Goal: Navigation & Orientation: Find specific page/section

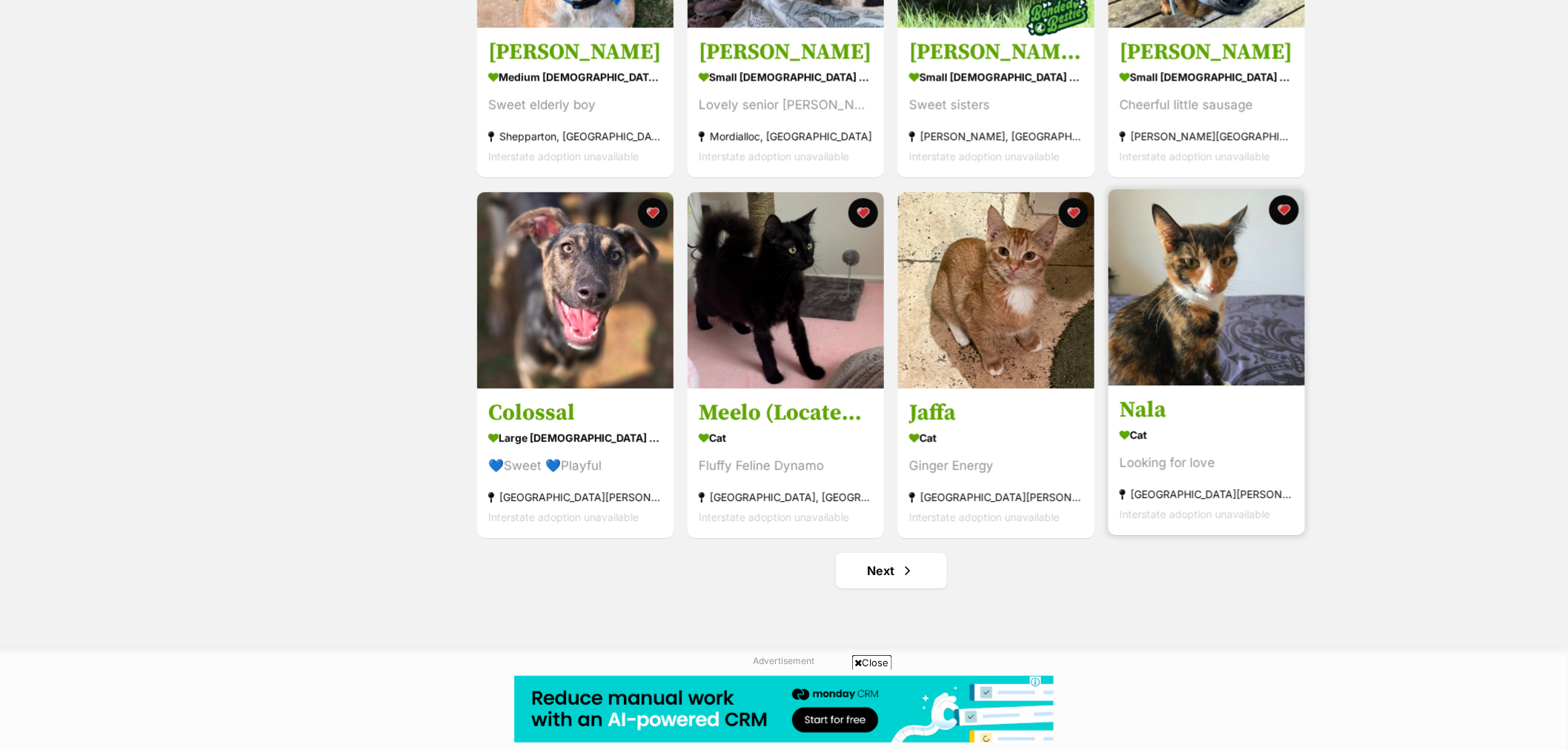
scroll to position [1564, 0]
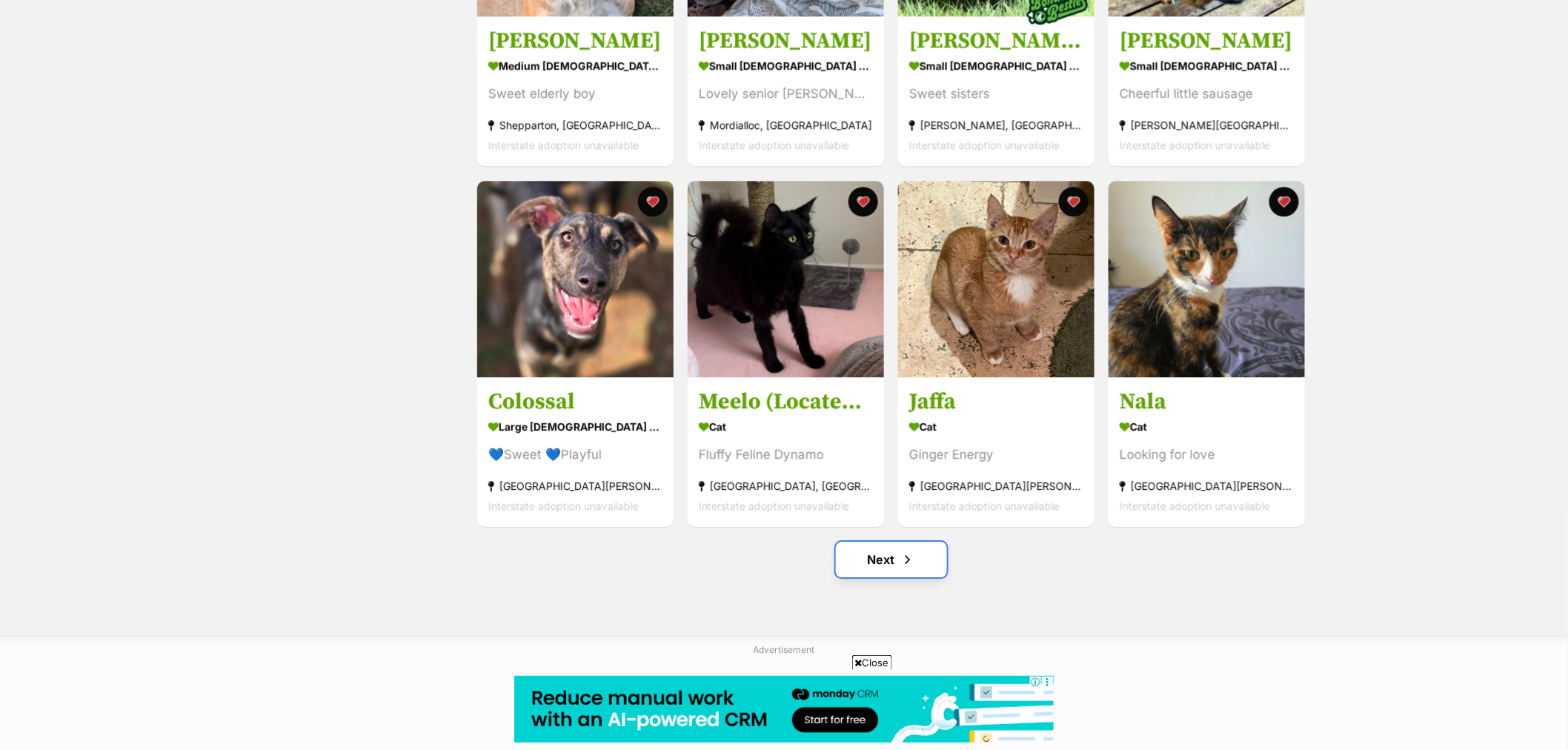
click at [901, 567] on span "Next page" at bounding box center [908, 559] width 15 height 18
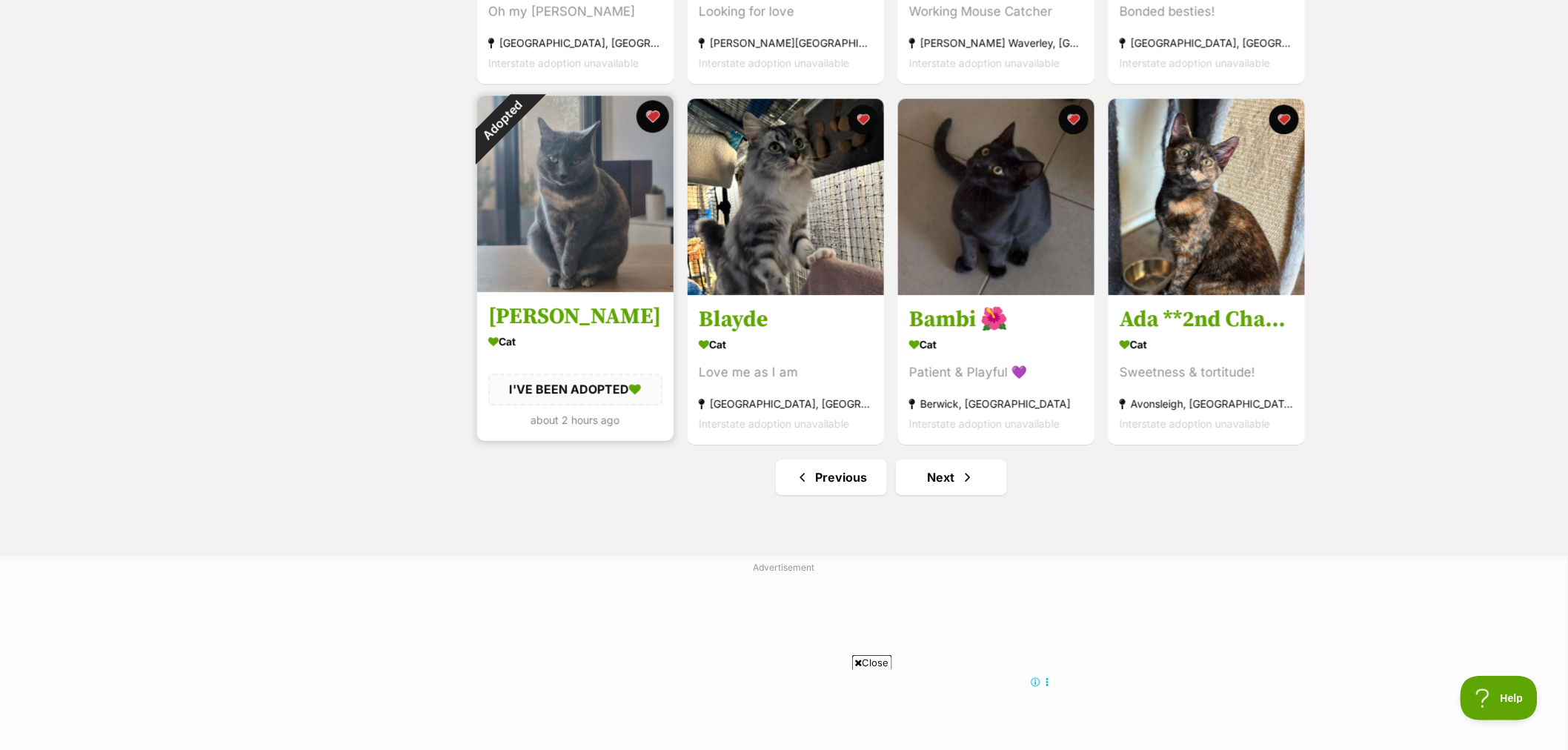
click at [648, 123] on button "favourite" at bounding box center [653, 116] width 33 height 33
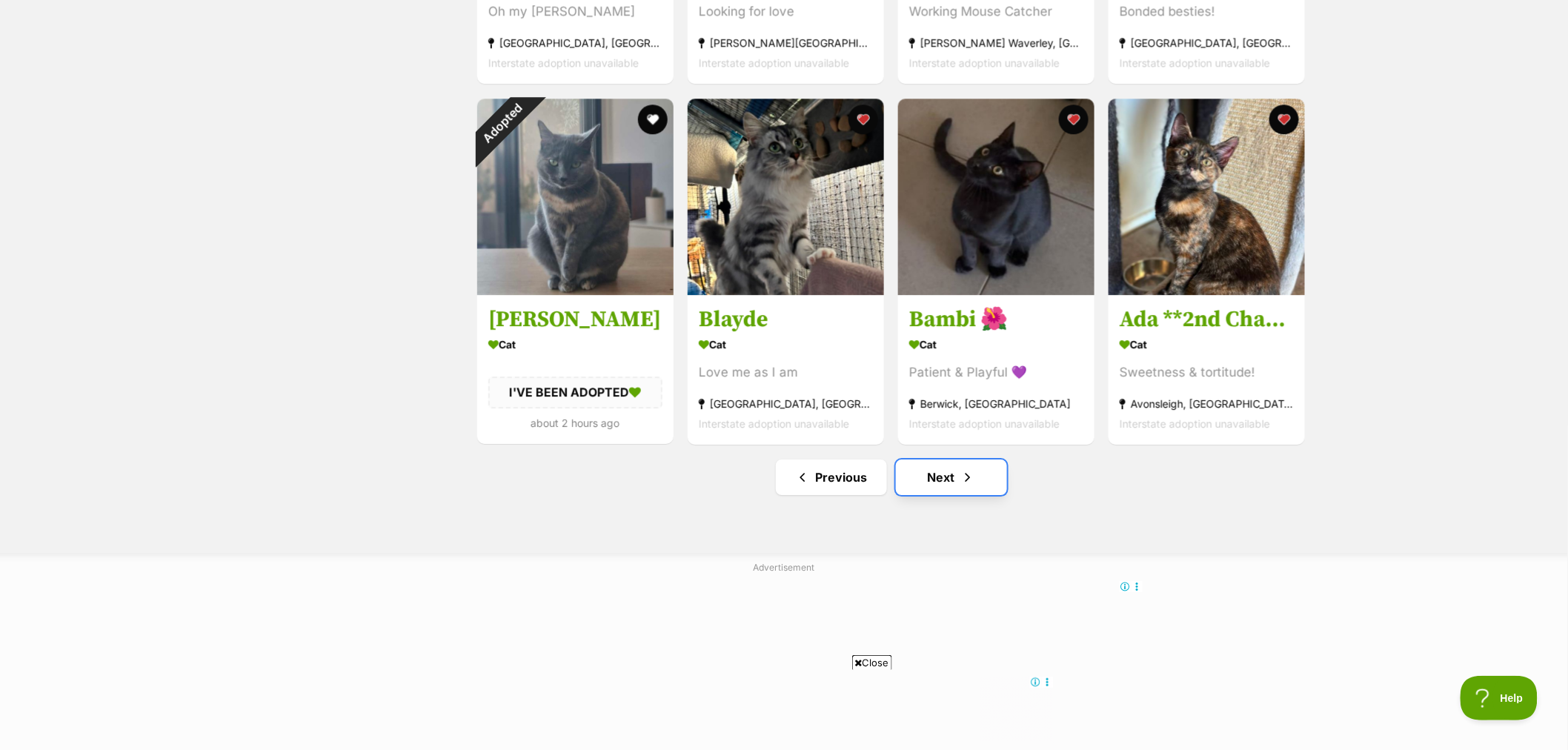
click at [949, 484] on link "Next" at bounding box center [951, 478] width 111 height 36
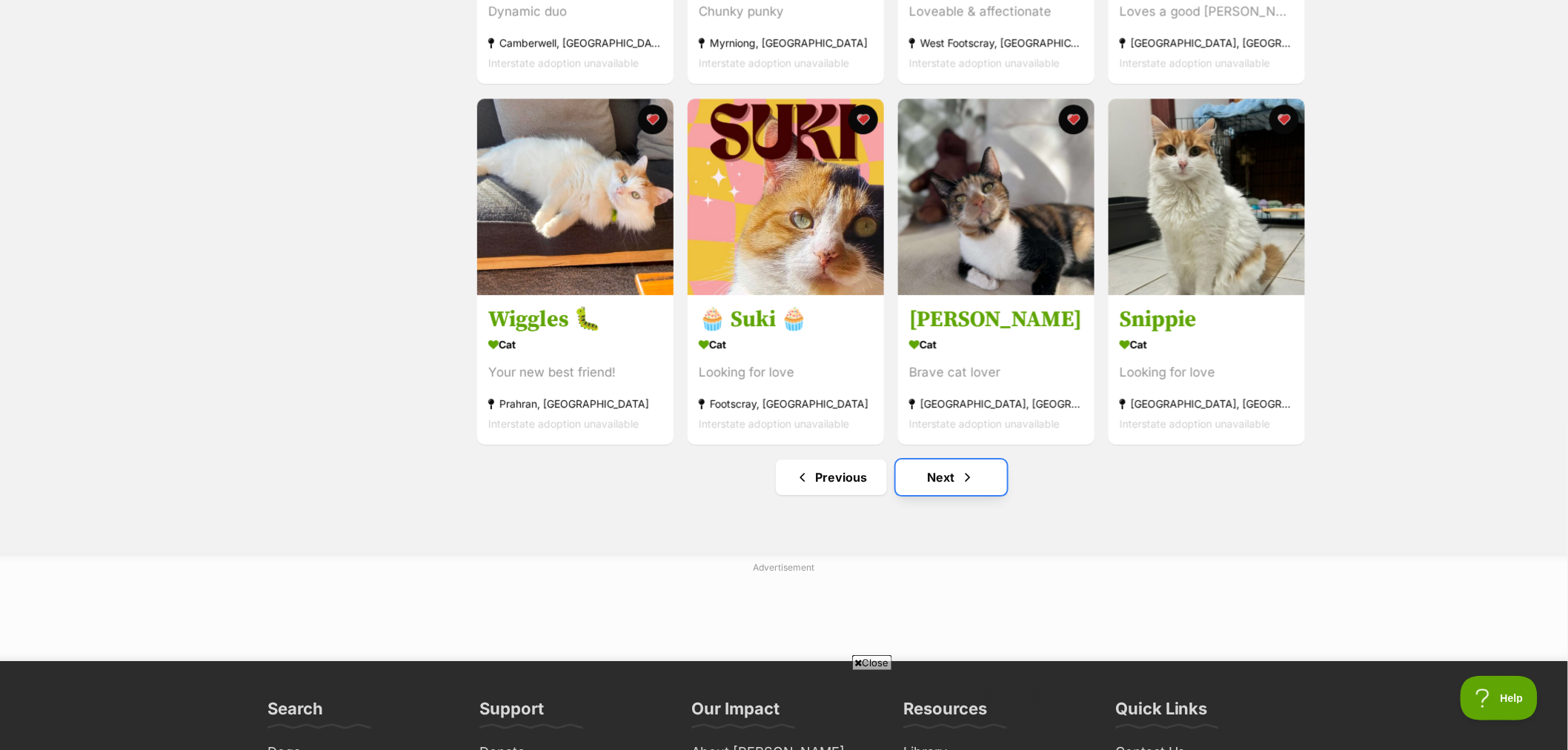
click at [946, 495] on link "Next" at bounding box center [951, 478] width 111 height 36
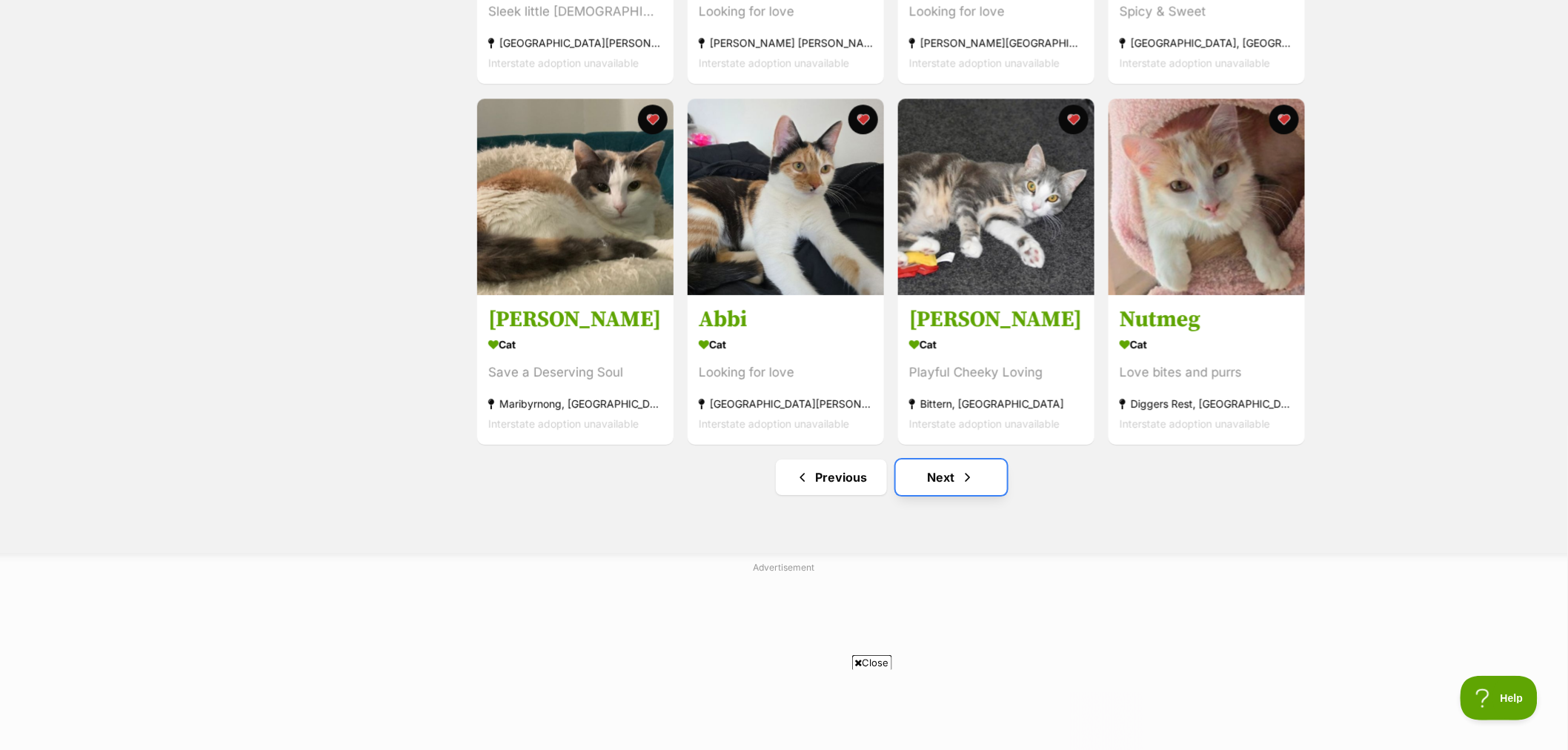
click at [951, 478] on link "Next" at bounding box center [951, 478] width 111 height 36
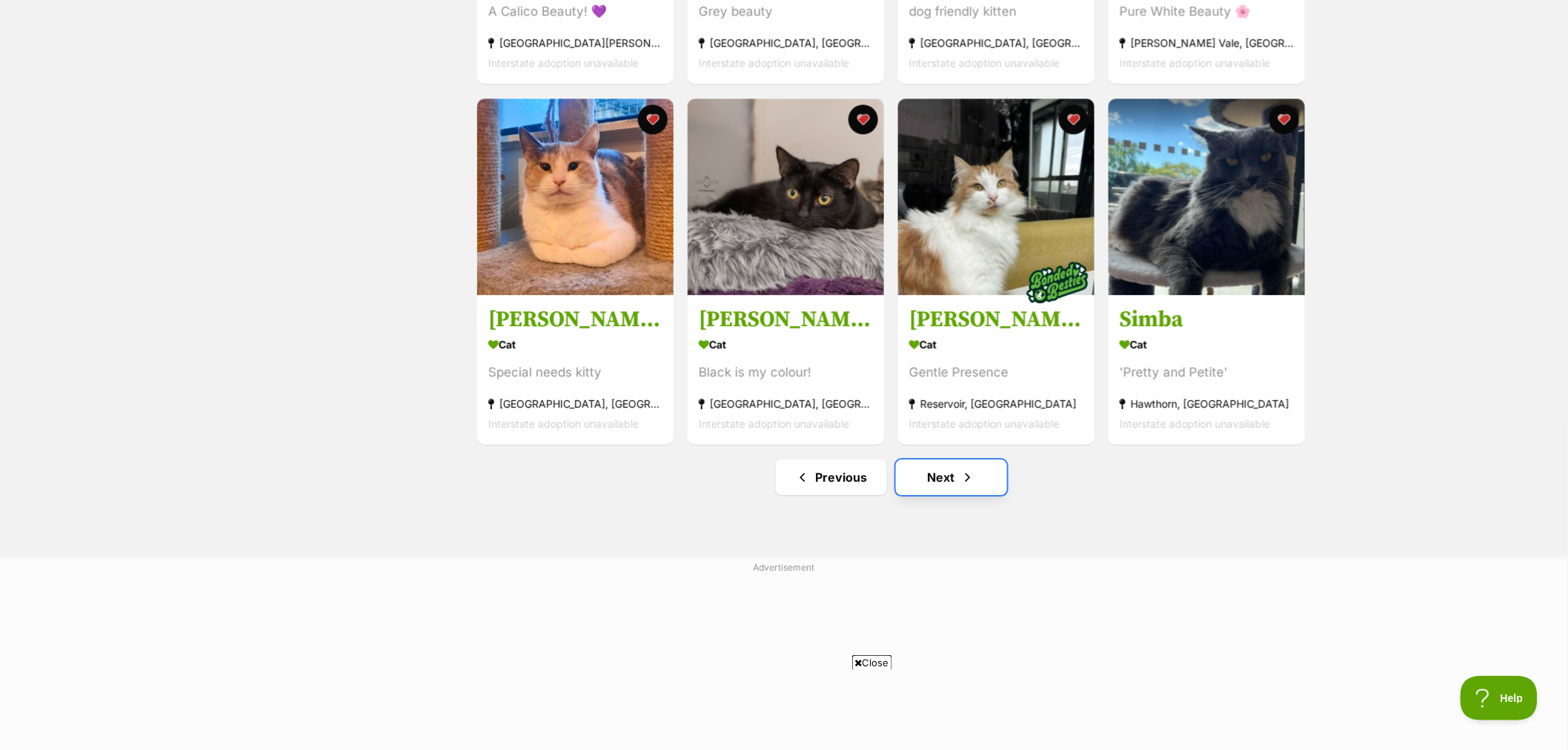
click at [967, 486] on span "Next page" at bounding box center [967, 477] width 15 height 18
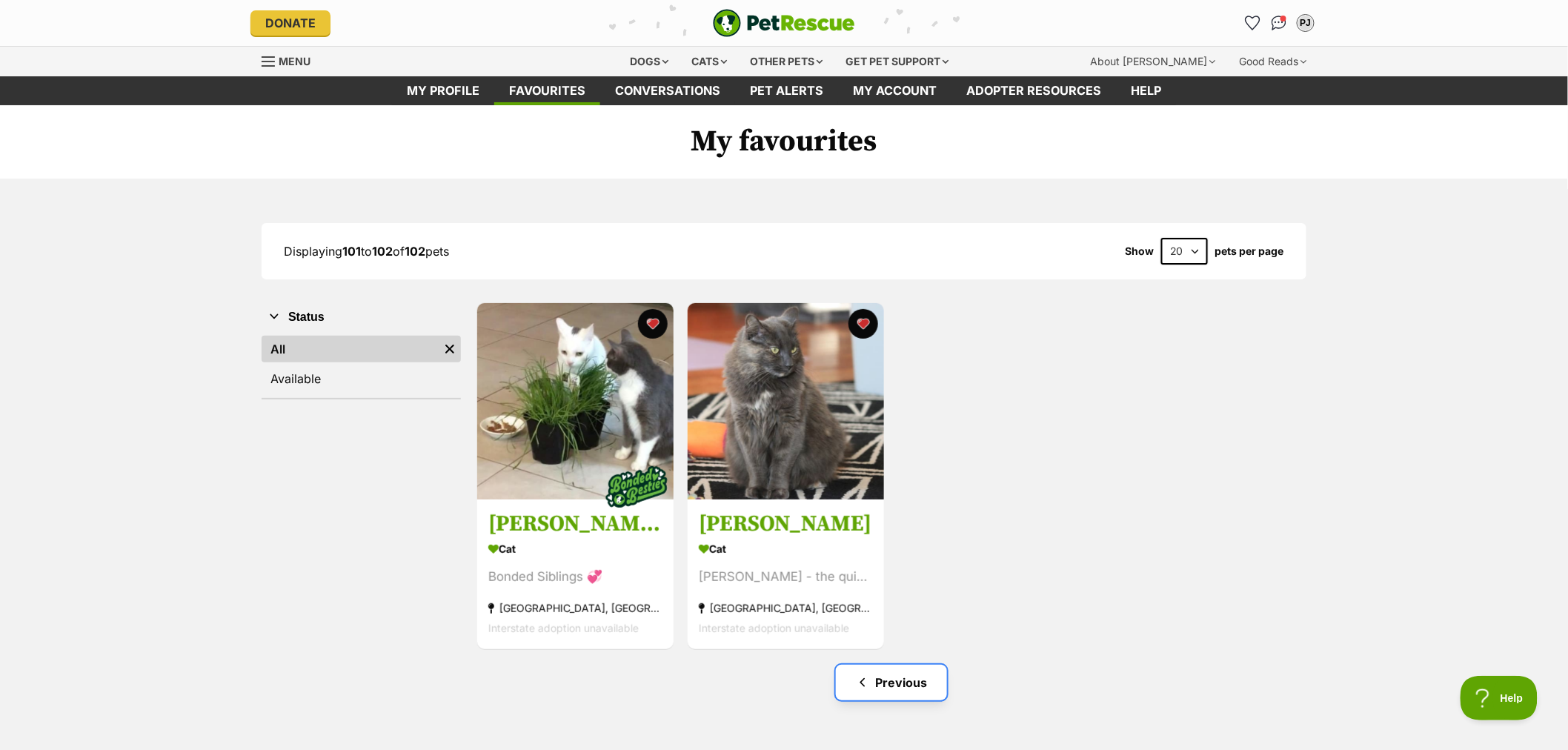
click at [901, 684] on link "Previous" at bounding box center [891, 683] width 111 height 36
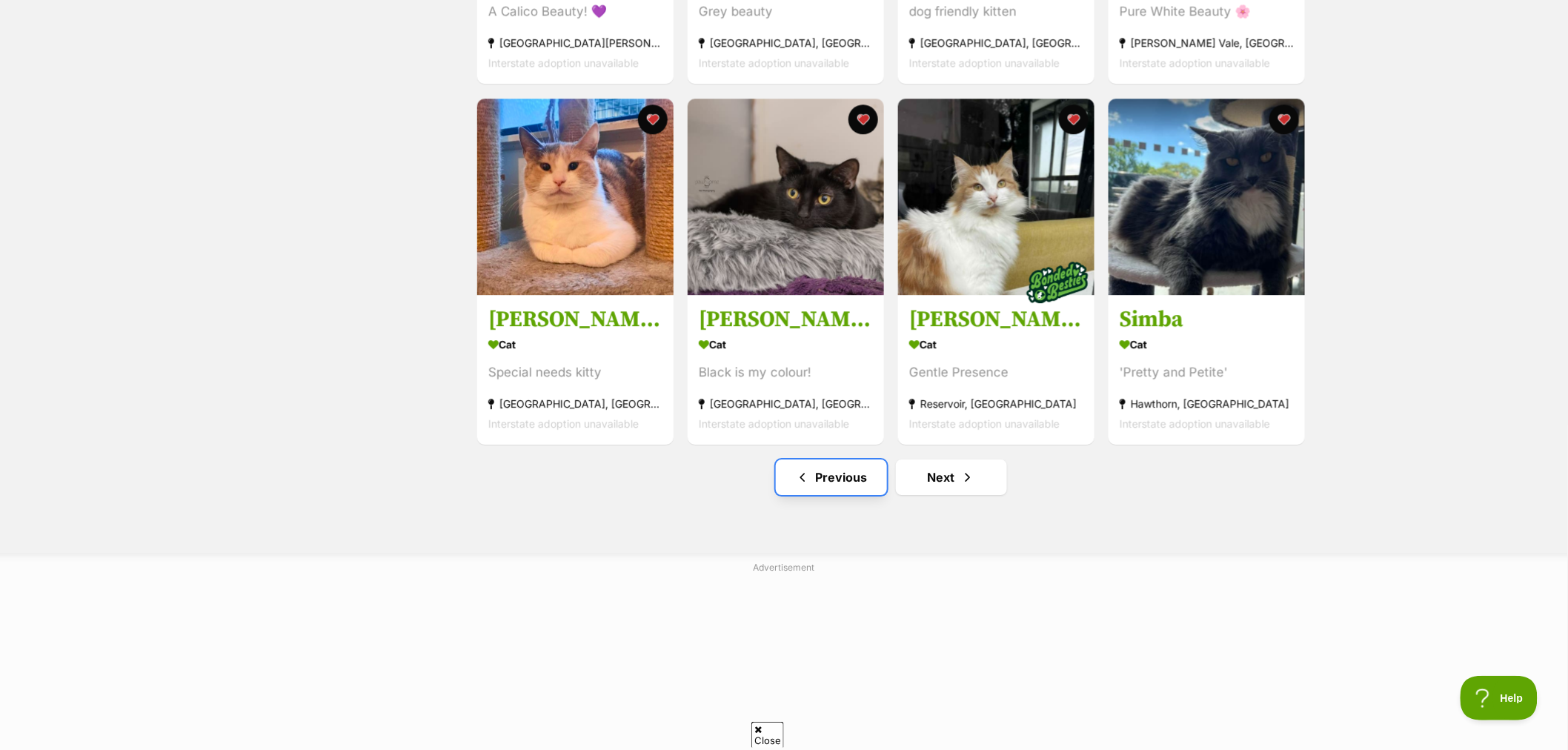
click at [827, 482] on link "Previous" at bounding box center [831, 478] width 111 height 36
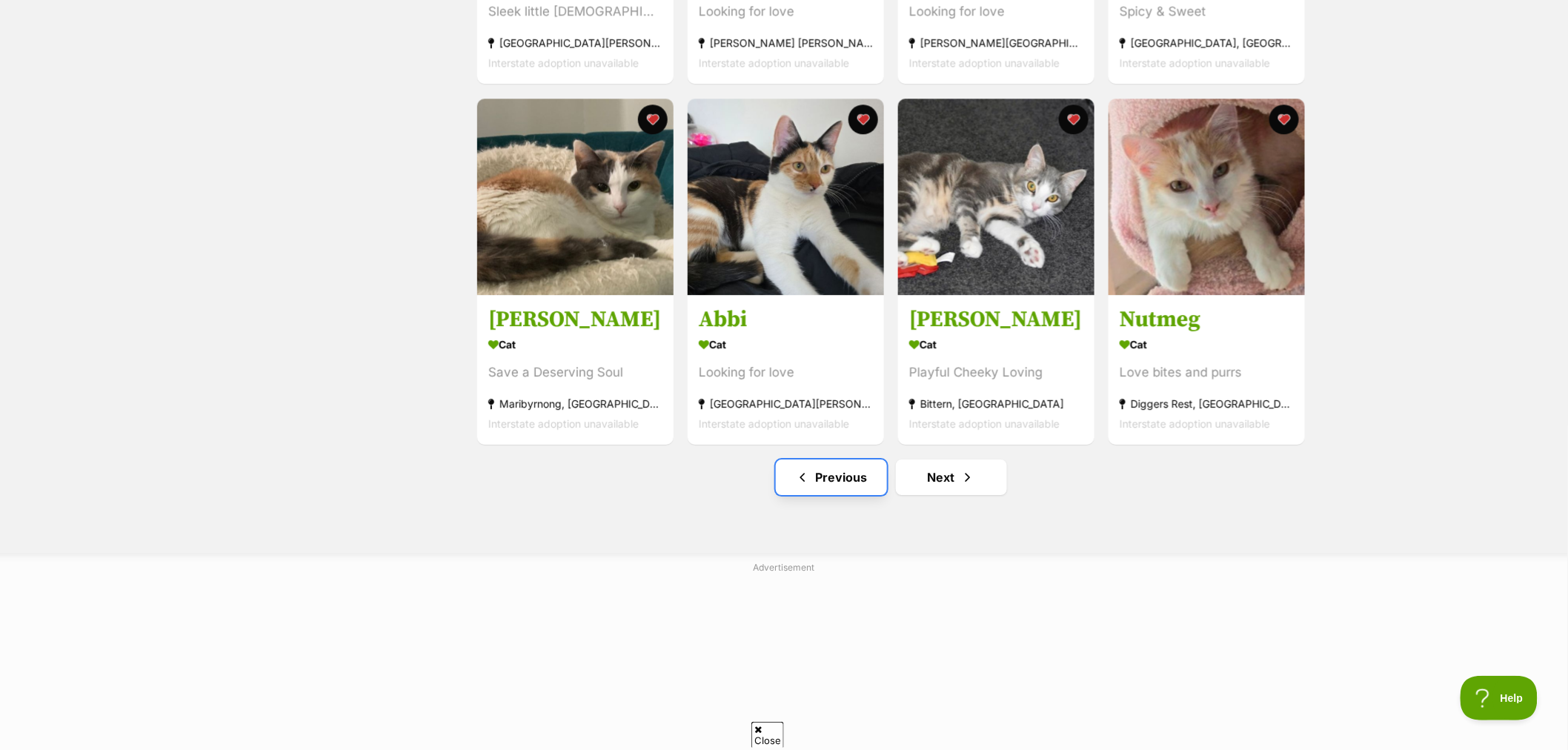
click at [834, 482] on link "Previous" at bounding box center [831, 478] width 111 height 36
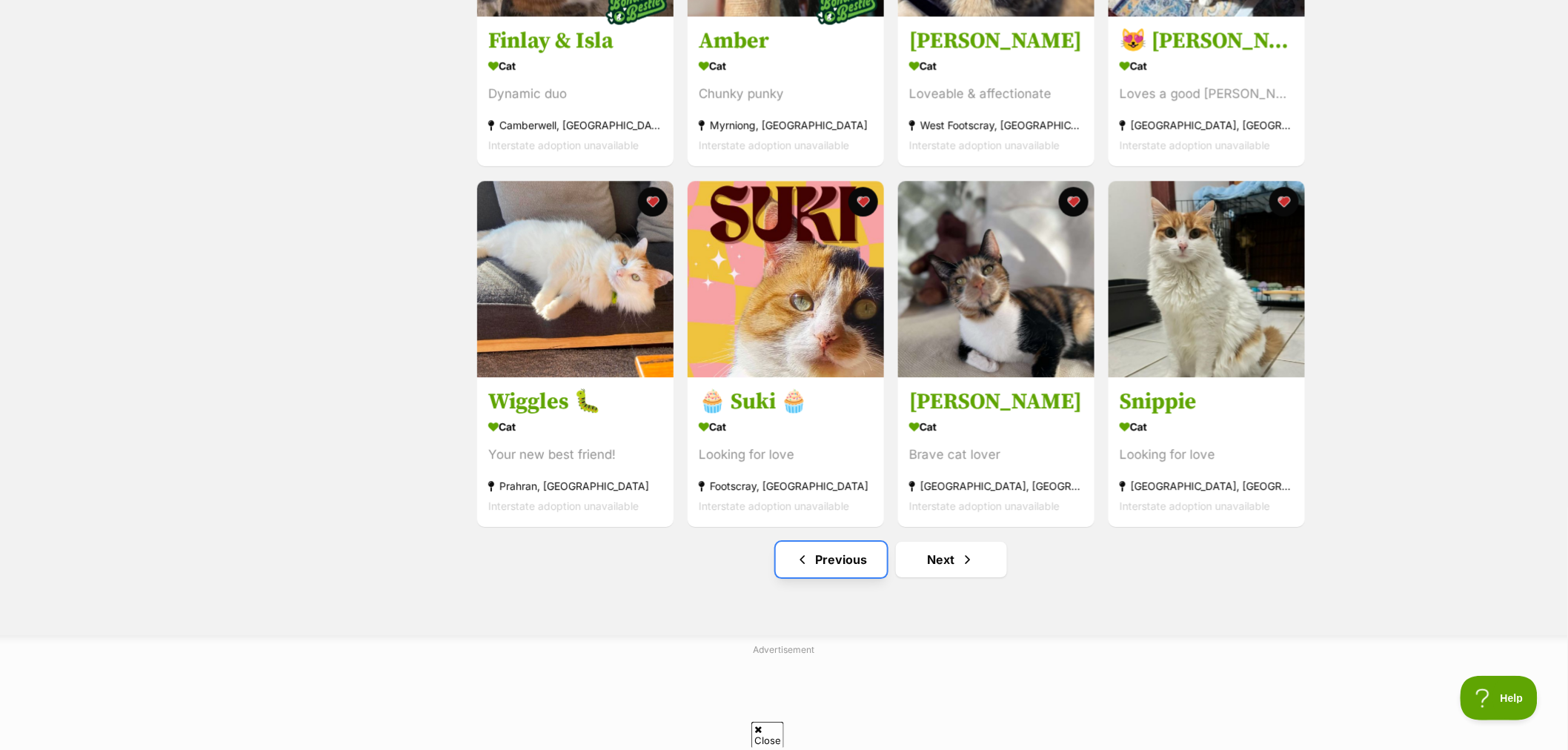
click at [841, 574] on link "Previous" at bounding box center [831, 560] width 111 height 36
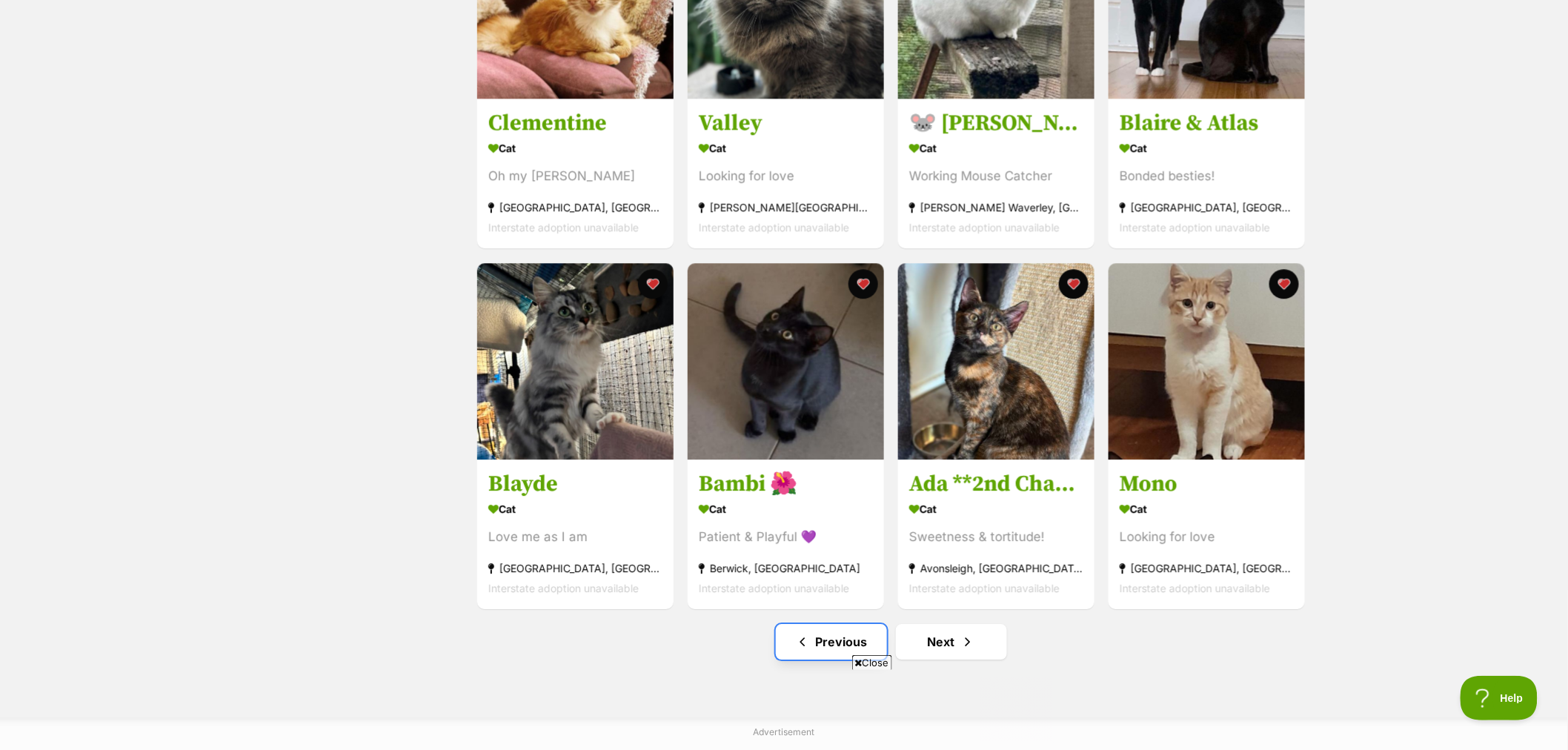
click at [830, 652] on link "Previous" at bounding box center [831, 642] width 111 height 36
